Goal: Find specific page/section: Find specific page/section

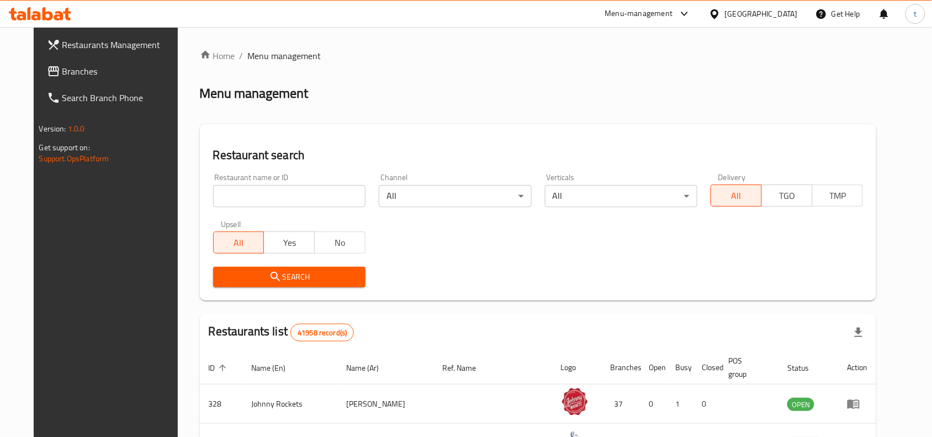
click at [757, 17] on div "United Arab Emirates" at bounding box center [761, 14] width 73 height 12
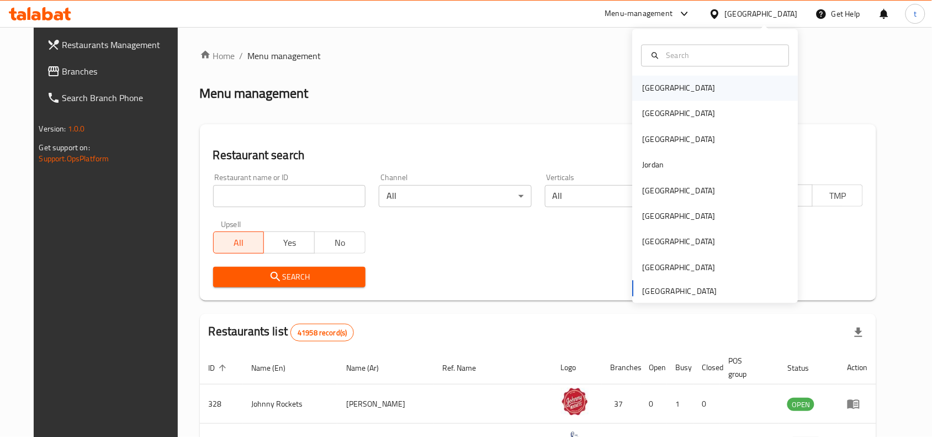
click at [657, 84] on div "[GEOGRAPHIC_DATA]" at bounding box center [679, 88] width 73 height 12
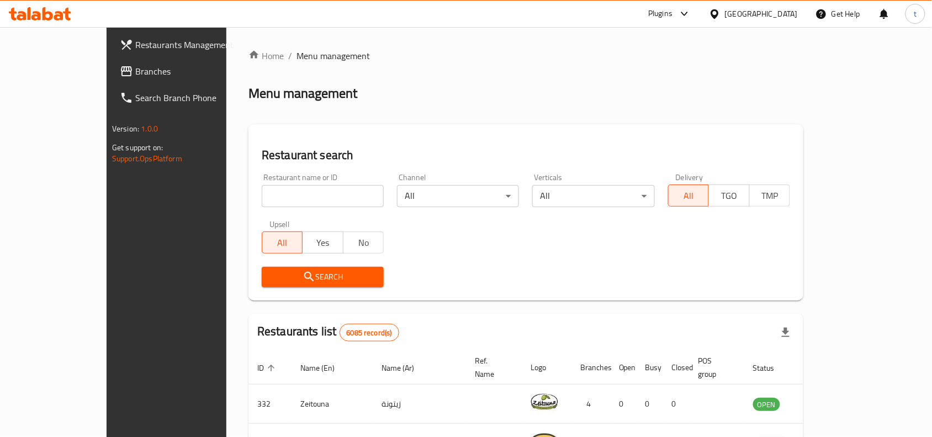
click at [111, 62] on link "Branches" at bounding box center [186, 71] width 151 height 26
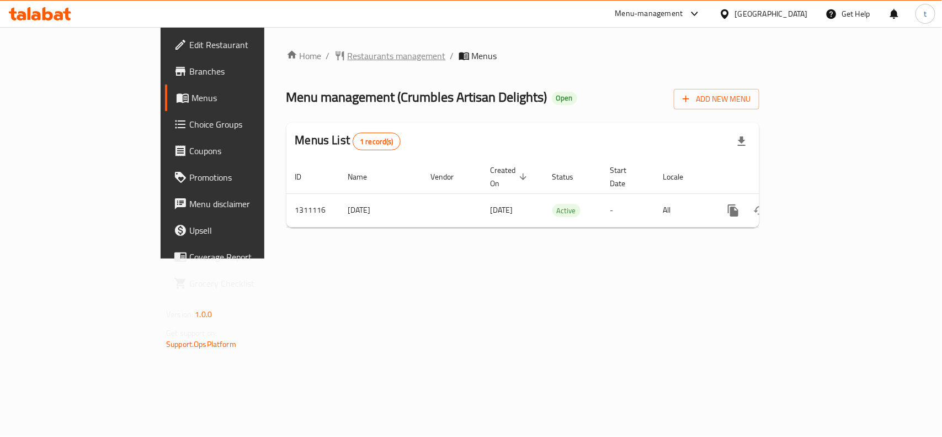
click at [348, 57] on span "Restaurants management" at bounding box center [397, 55] width 98 height 13
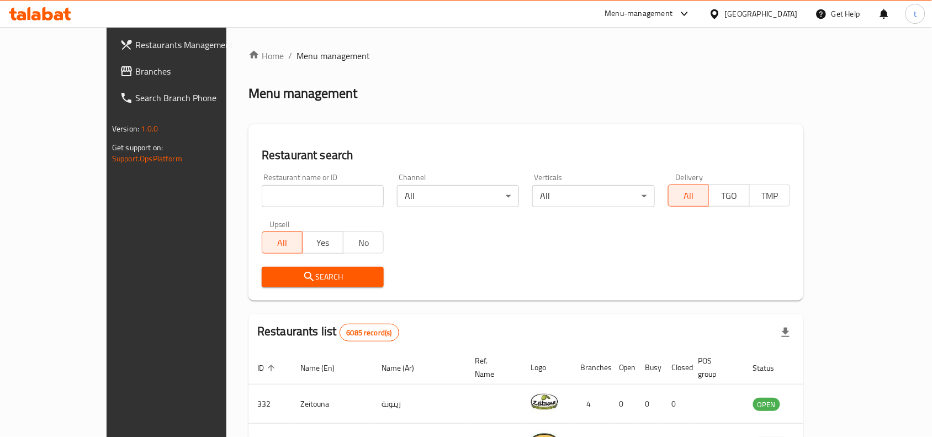
click at [262, 187] on input "search" at bounding box center [323, 196] width 122 height 22
paste input "705713"
type input "705713"
click at [288, 278] on span "Search" at bounding box center [322, 277] width 104 height 14
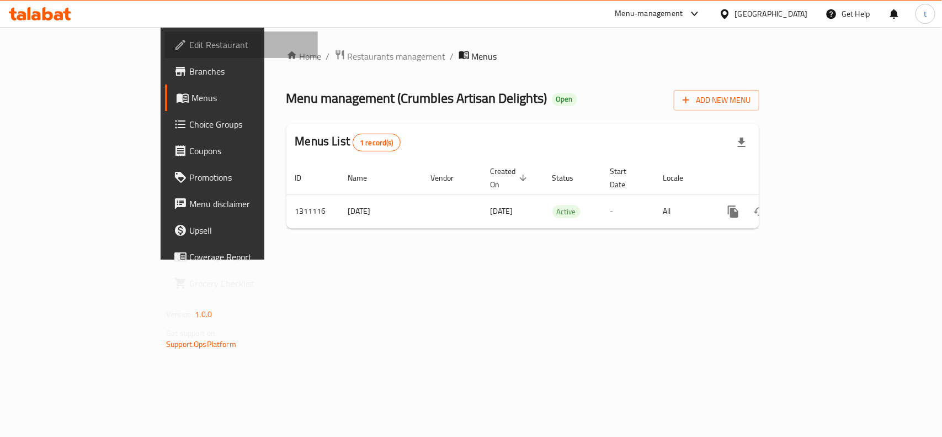
click at [189, 42] on span "Edit Restaurant" at bounding box center [249, 44] width 120 height 13
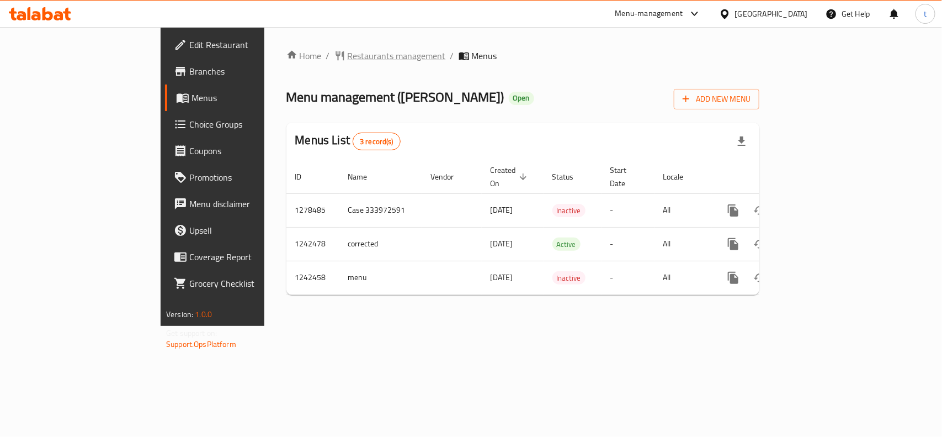
click at [348, 56] on span "Restaurants management" at bounding box center [397, 55] width 98 height 13
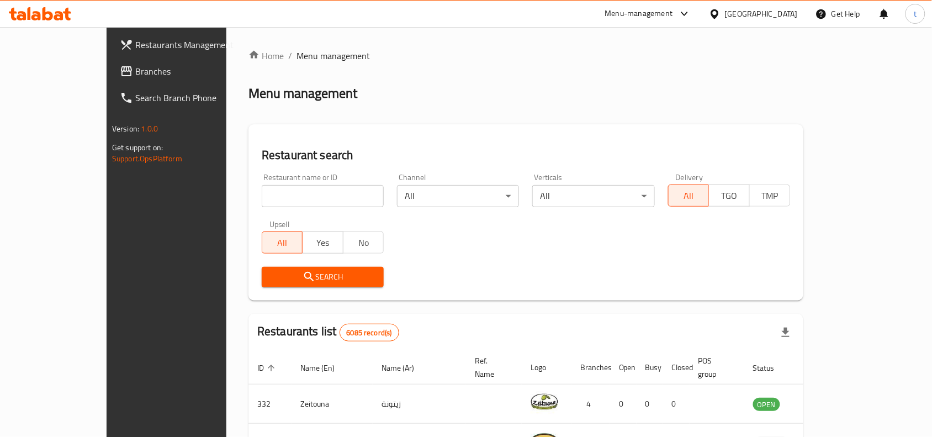
click at [262, 196] on input "search" at bounding box center [323, 196] width 122 height 22
paste input "681148"
type input "681148"
click at [278, 275] on span "Search" at bounding box center [322, 277] width 104 height 14
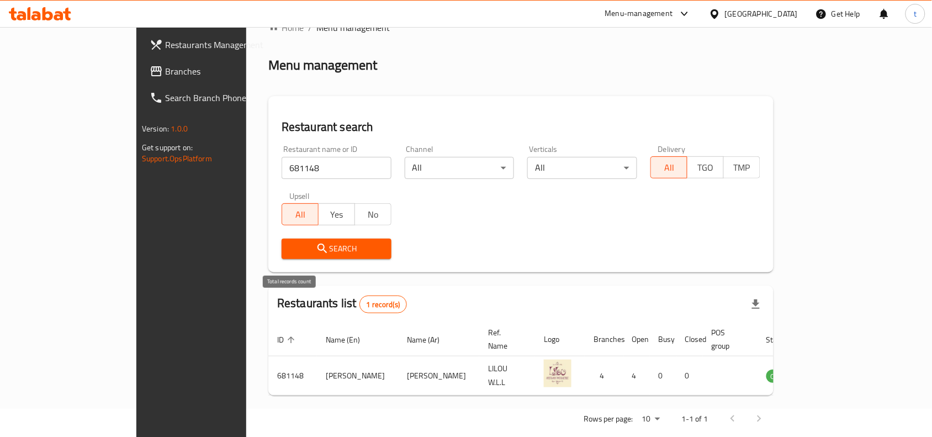
scroll to position [34, 0]
